Goal: Check status

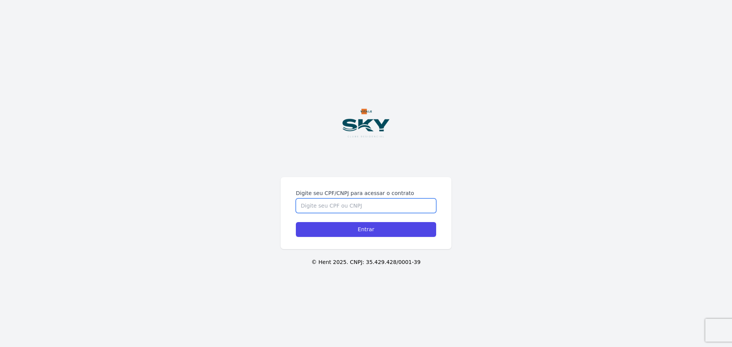
click at [367, 205] on input "Digite seu CPF/CNPJ para acessar o contrato" at bounding box center [366, 206] width 140 height 14
type input "15310625712"
click at [296, 222] on input "Entrar" at bounding box center [366, 229] width 140 height 15
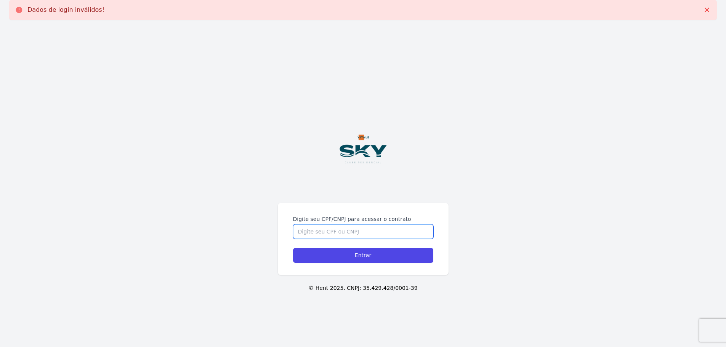
click at [378, 230] on input "Digite seu CPF/CNPJ para acessar o contrato" at bounding box center [363, 232] width 140 height 14
type input "4"
type input "15310625712"
click at [293, 248] on input "Entrar" at bounding box center [363, 255] width 140 height 15
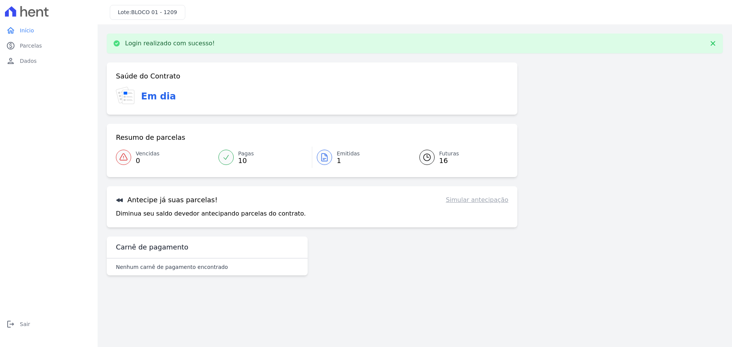
click at [333, 164] on link "Emitidas 1" at bounding box center [361, 157] width 98 height 21
